Goal: Task Accomplishment & Management: Manage account settings

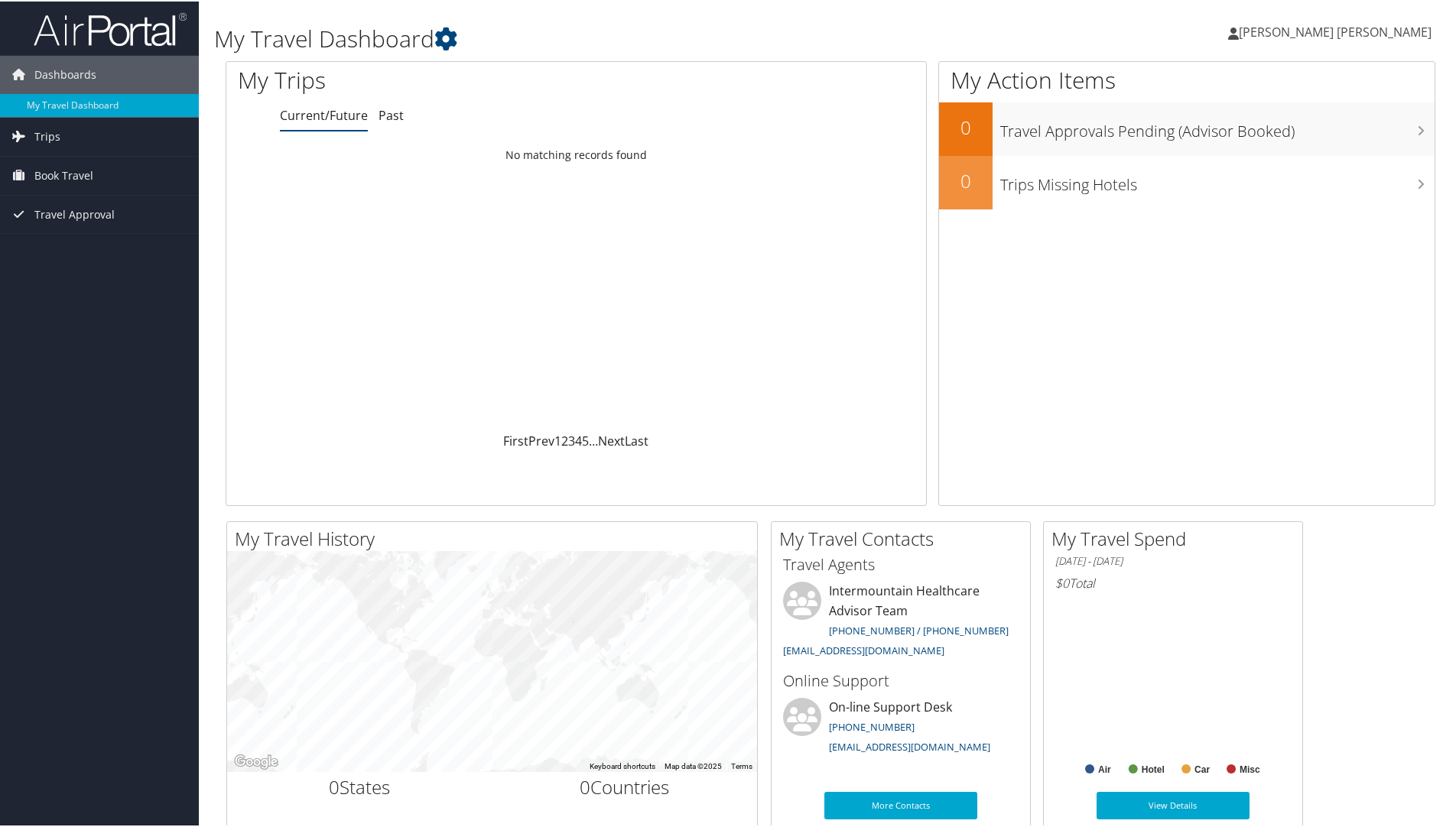
click at [1365, 35] on span "[PERSON_NAME] [PERSON_NAME]" at bounding box center [1335, 30] width 193 height 17
click at [1287, 122] on ul "My Settings Travel Agency Contacts View Travel Profile Give Feedback Sign Out" at bounding box center [1344, 167] width 171 height 191
click at [1353, 37] on span "[PERSON_NAME] [PERSON_NAME]" at bounding box center [1335, 30] width 193 height 17
click at [1305, 137] on link "View Travel Profile" at bounding box center [1344, 136] width 171 height 26
